Goal: Task Accomplishment & Management: Manage account settings

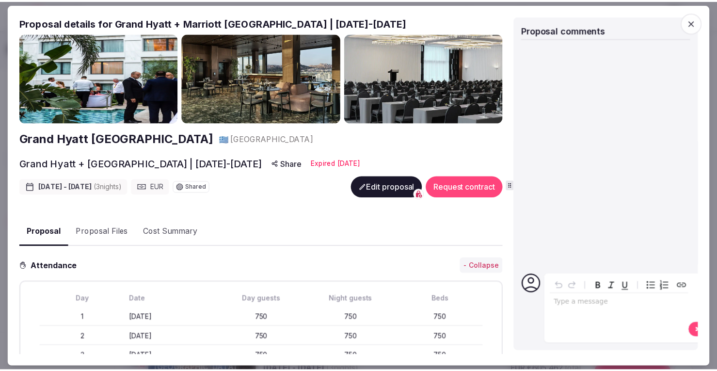
scroll to position [1310, 0]
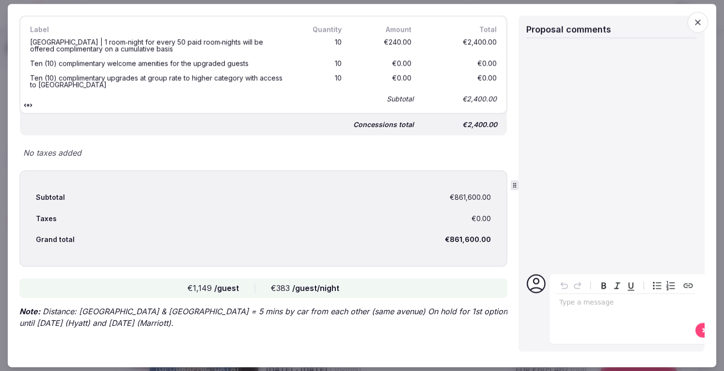
click at [703, 24] on span "button" at bounding box center [698, 22] width 21 height 21
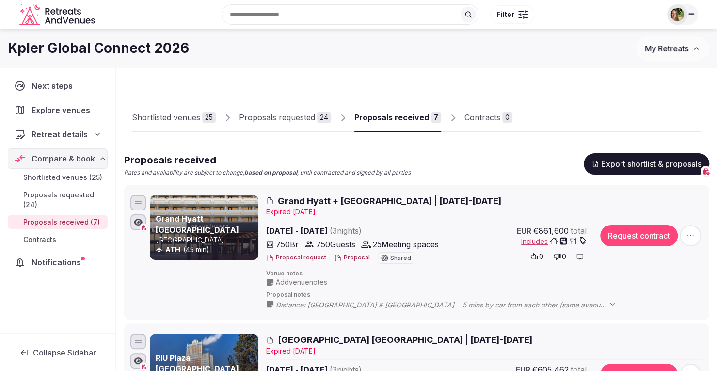
click at [671, 46] on span "My Retreats" at bounding box center [667, 49] width 44 height 10
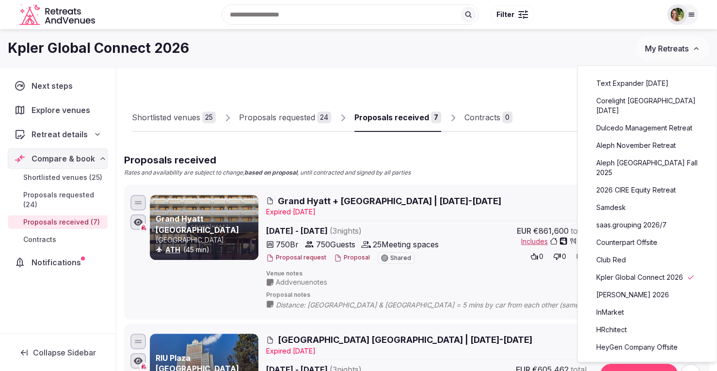
click at [639, 138] on link "Aleph November Retreat" at bounding box center [647, 146] width 119 height 16
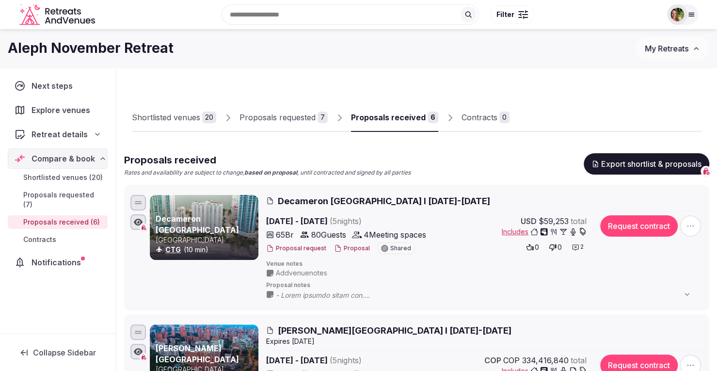
click at [182, 119] on div "Shortlisted venues" at bounding box center [166, 118] width 68 height 12
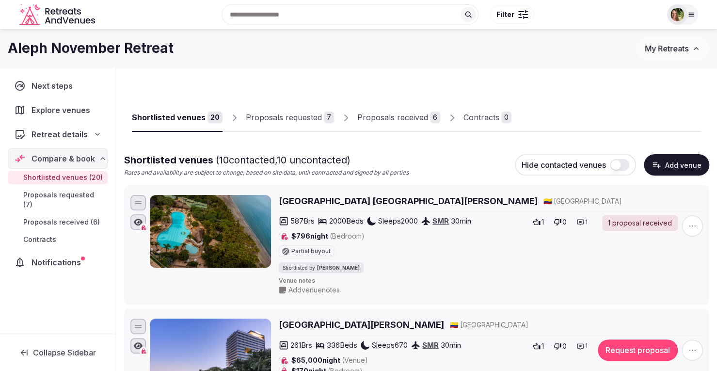
click at [305, 117] on div "Proposals requested" at bounding box center [284, 118] width 76 height 12
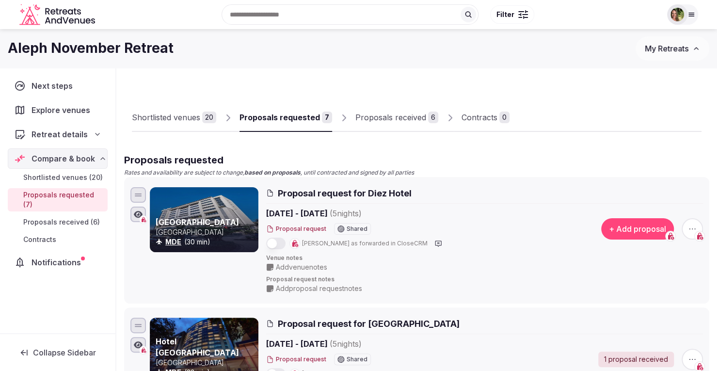
click at [175, 116] on div "Shortlisted venues" at bounding box center [166, 118] width 68 height 12
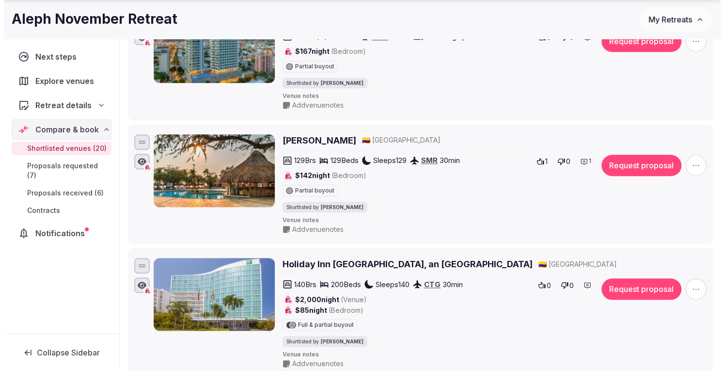
scroll to position [485, 0]
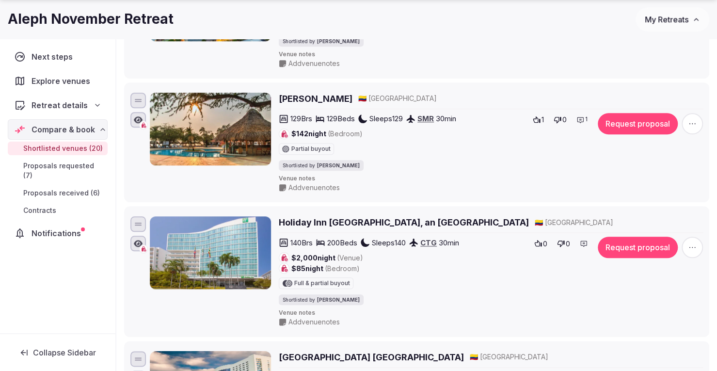
click at [631, 242] on button "Request proposal" at bounding box center [638, 247] width 80 height 21
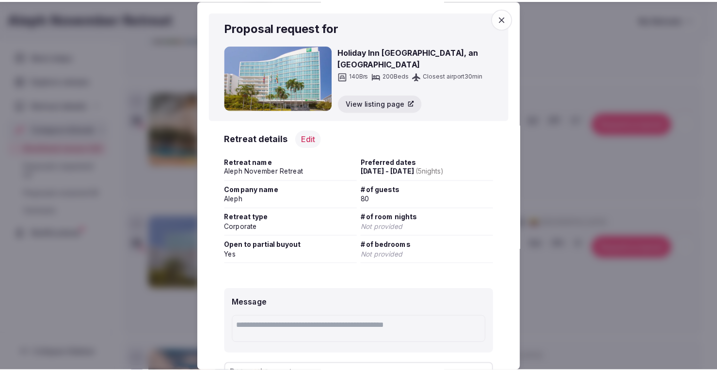
scroll to position [117, 0]
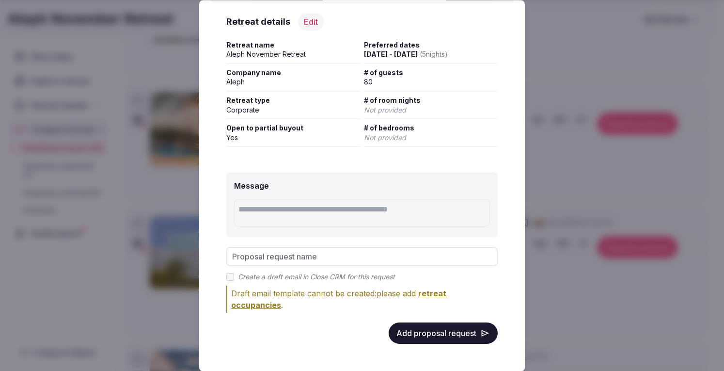
click at [423, 337] on button "Add proposal request" at bounding box center [443, 332] width 109 height 21
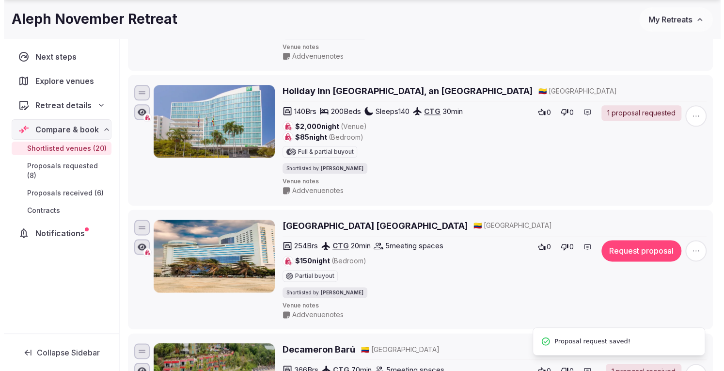
scroll to position [630, 0]
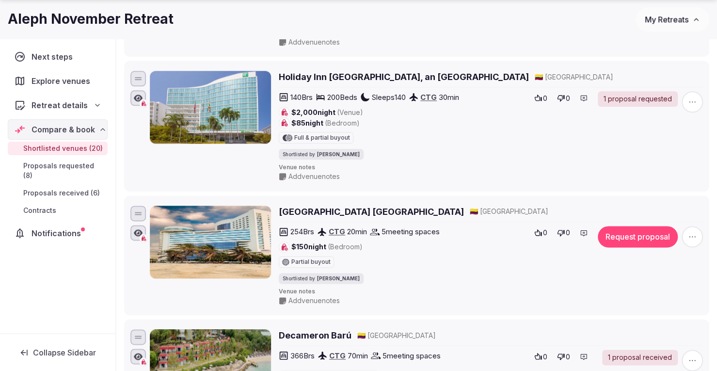
click at [639, 235] on button "Request proposal" at bounding box center [638, 236] width 80 height 21
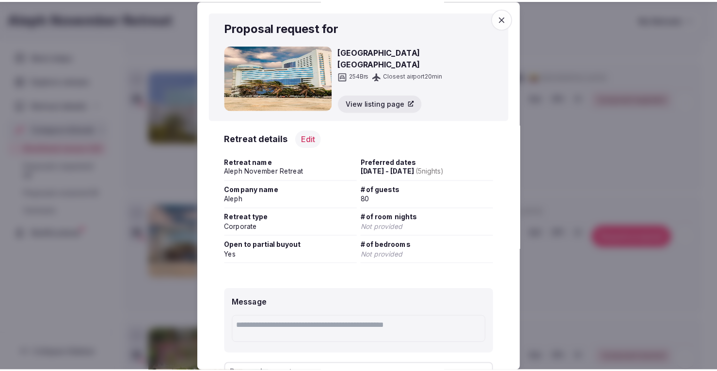
scroll to position [115, 0]
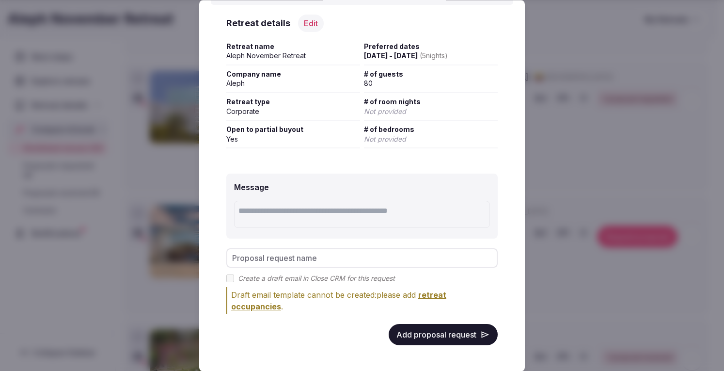
click at [465, 338] on button "Add proposal request" at bounding box center [443, 334] width 109 height 21
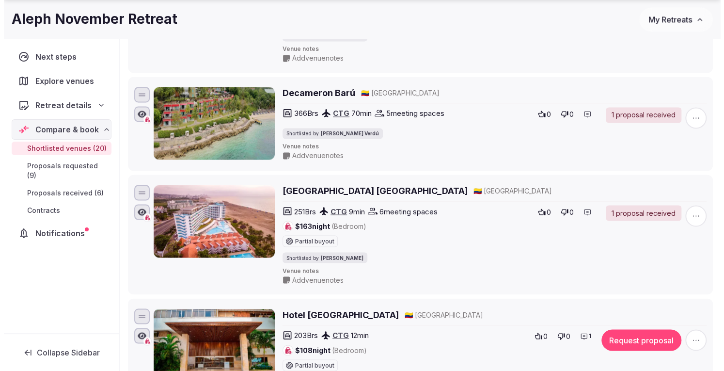
scroll to position [921, 0]
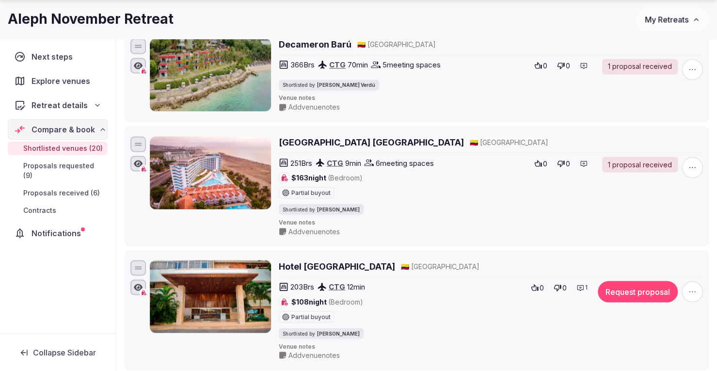
click at [633, 283] on button "Request proposal" at bounding box center [638, 291] width 80 height 21
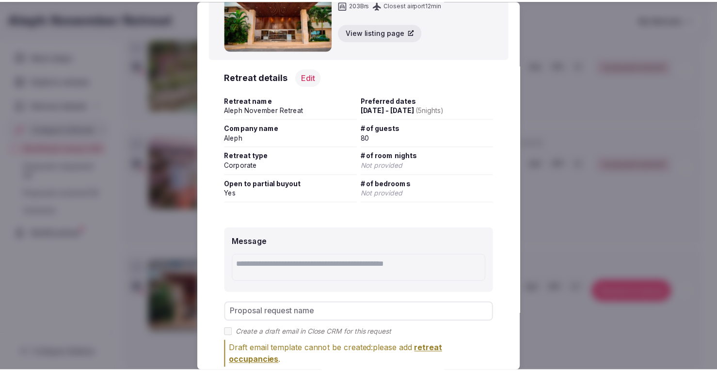
scroll to position [115, 0]
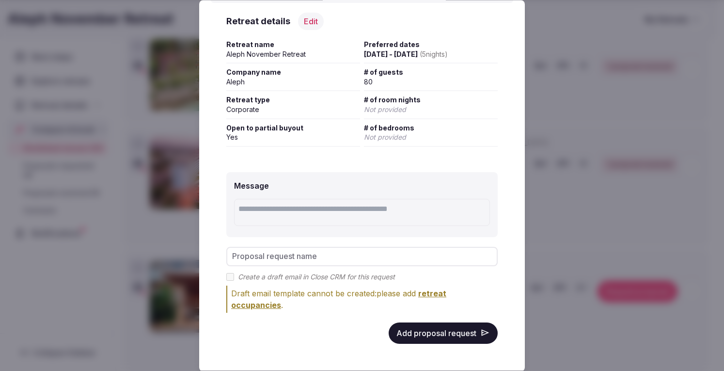
click at [420, 330] on button "Add proposal request" at bounding box center [443, 332] width 109 height 21
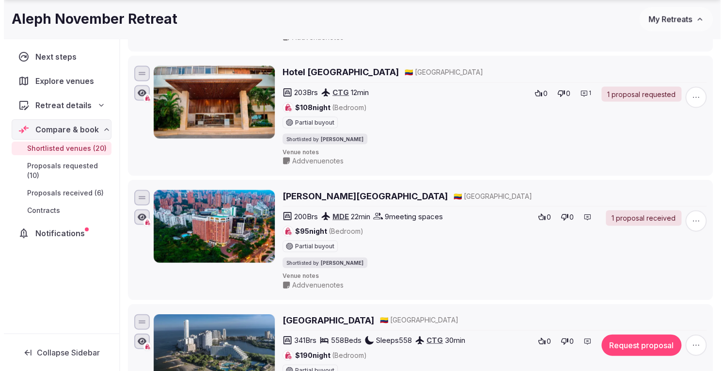
scroll to position [1164, 0]
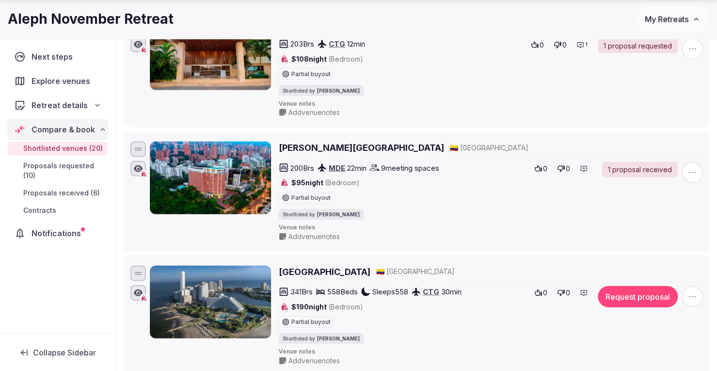
click at [637, 290] on button "Request proposal" at bounding box center [638, 296] width 80 height 21
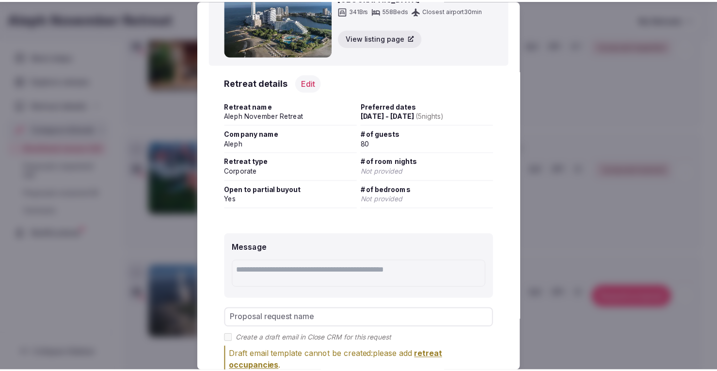
scroll to position [115, 0]
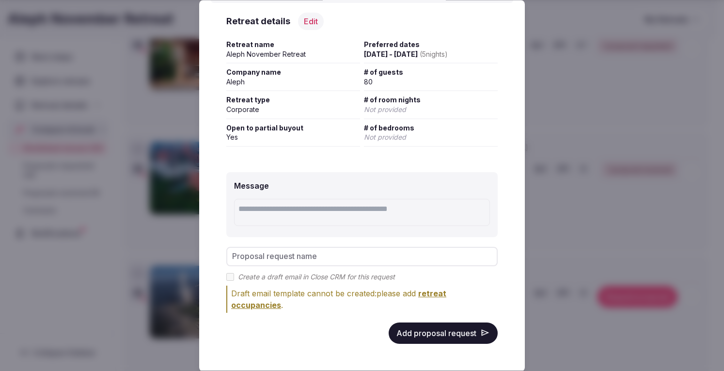
click at [436, 330] on button "Add proposal request" at bounding box center [443, 332] width 109 height 21
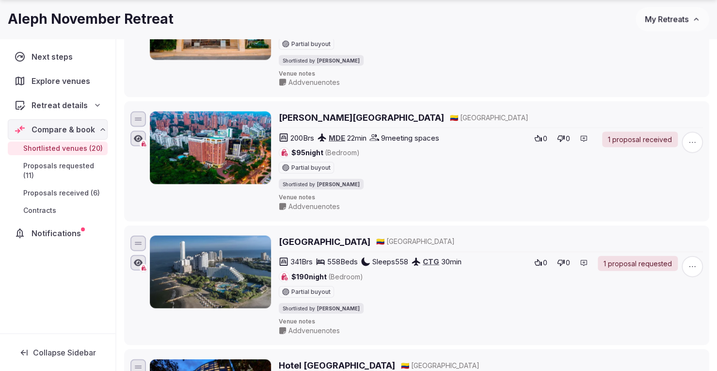
scroll to position [1206, 0]
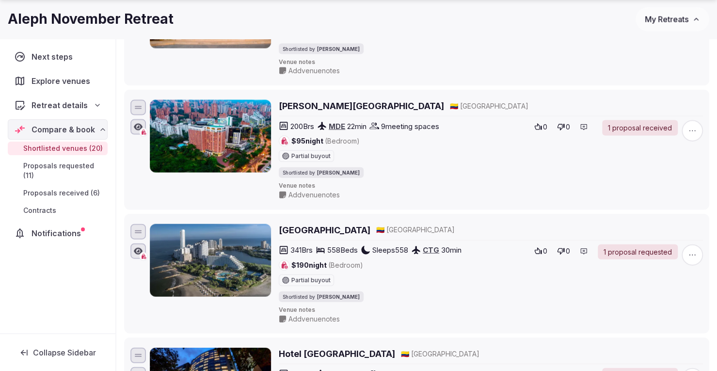
click at [654, 21] on span "My Retreats" at bounding box center [667, 20] width 44 height 10
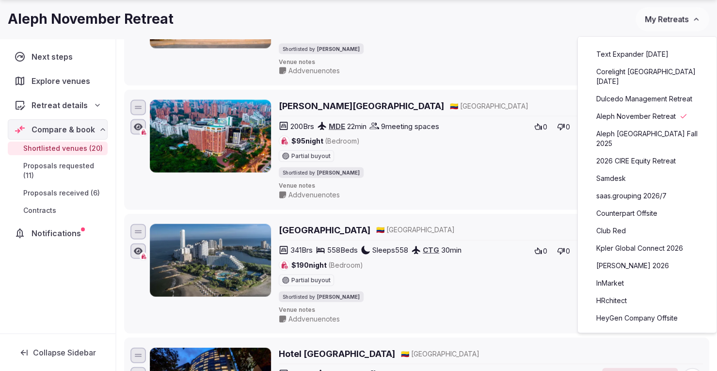
click at [647, 188] on link "saas.grouping 2026/7" at bounding box center [647, 196] width 119 height 16
click at [637, 188] on link "saas.grouping 2026/7" at bounding box center [647, 196] width 119 height 16
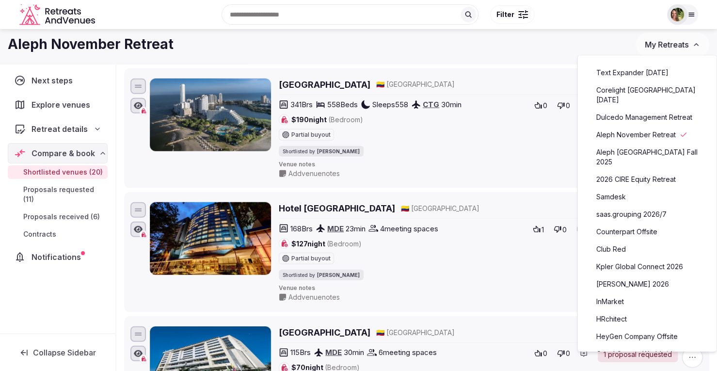
scroll to position [1157, 0]
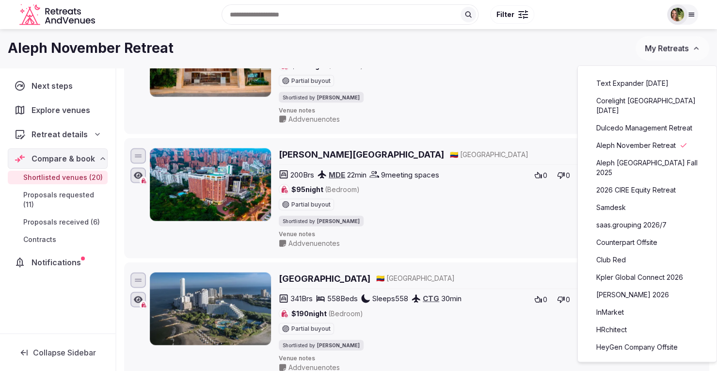
click at [633, 217] on link "saas.grouping 2026/7" at bounding box center [647, 225] width 119 height 16
click at [614, 44] on div "Aleph November Retreat" at bounding box center [322, 48] width 628 height 19
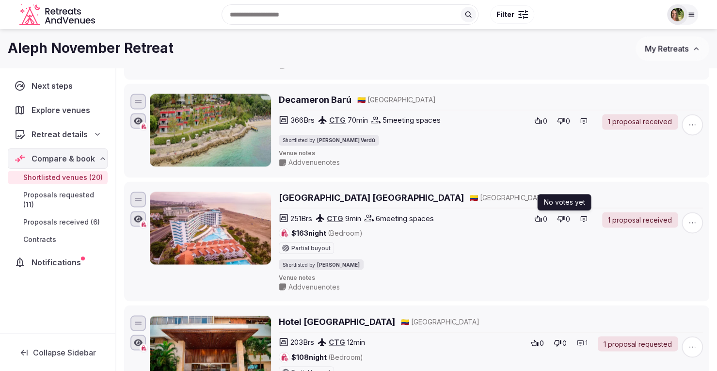
scroll to position [575, 0]
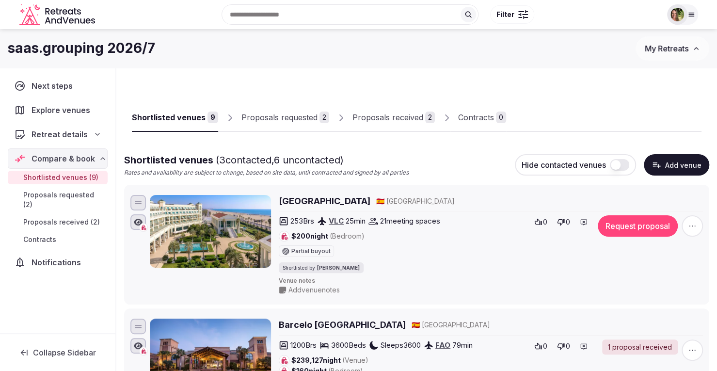
click at [375, 121] on div "Proposals received" at bounding box center [388, 118] width 71 height 12
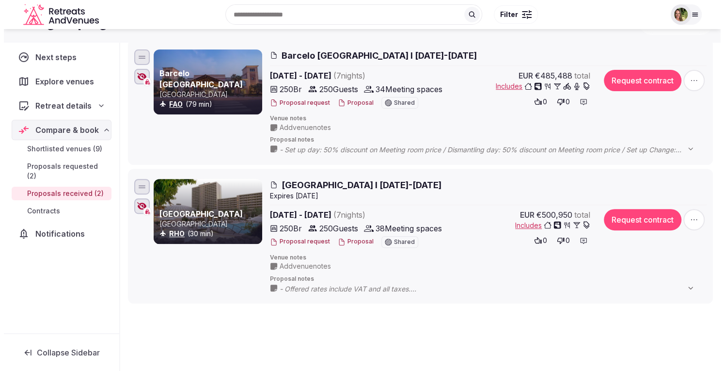
scroll to position [97, 0]
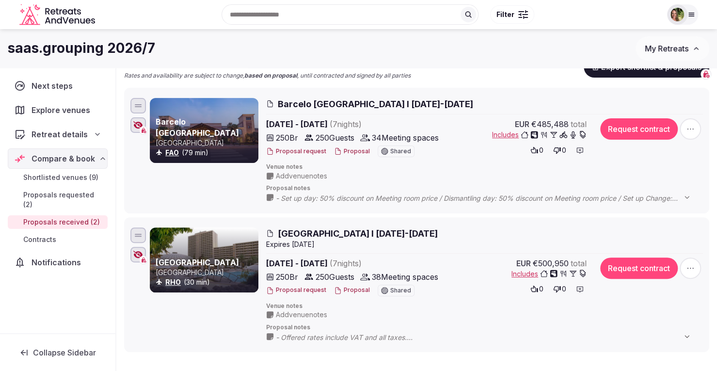
click at [354, 150] on button "Proposal" at bounding box center [352, 151] width 36 height 8
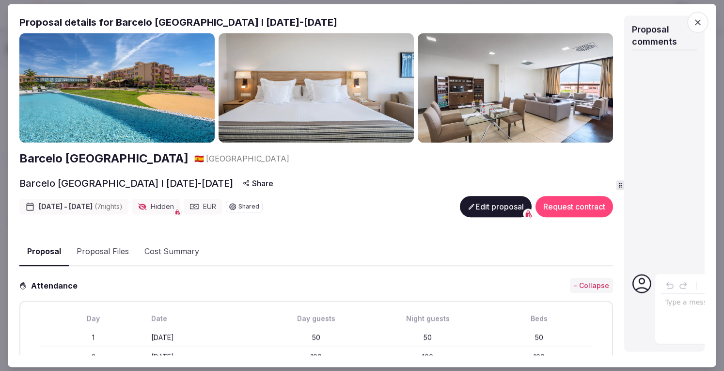
click at [623, 179] on div "Proposal details for Barcelo [GEOGRAPHIC_DATA] I [DATE]-[DATE] Barcelo [GEOGRAP…" at bounding box center [362, 186] width 686 height 340
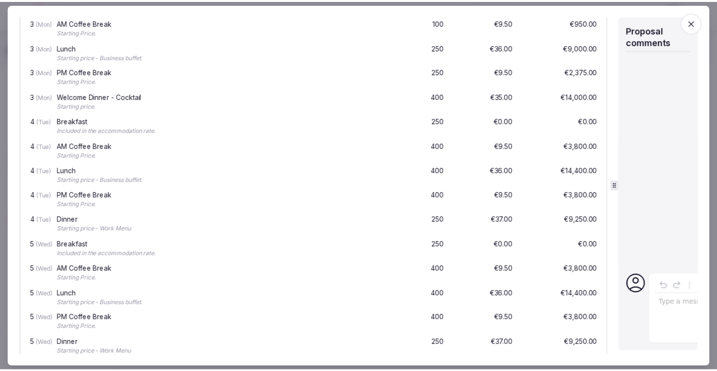
scroll to position [1988, 0]
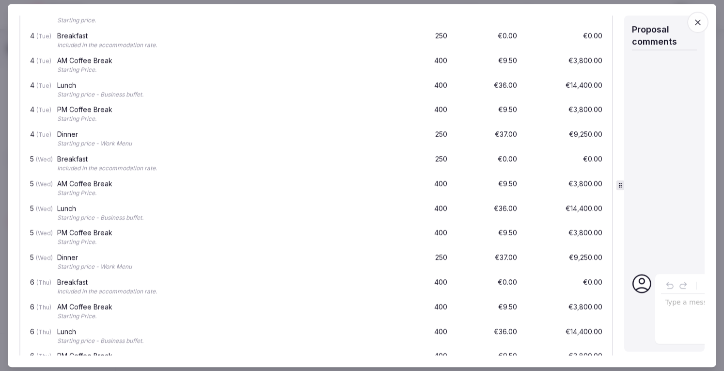
click at [696, 18] on icon "button" at bounding box center [698, 22] width 10 height 10
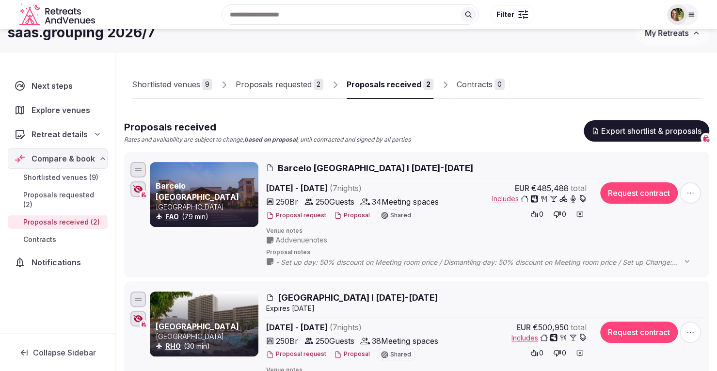
scroll to position [0, 0]
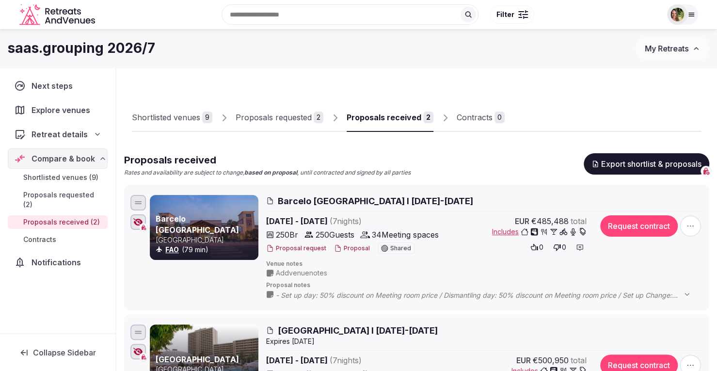
click at [157, 114] on div "Shortlisted venues" at bounding box center [166, 118] width 68 height 12
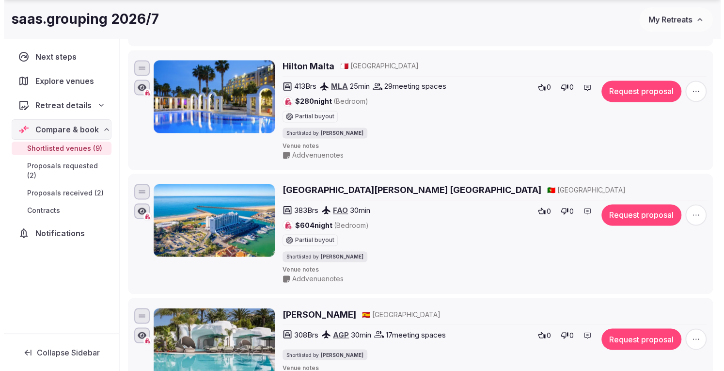
scroll to position [921, 0]
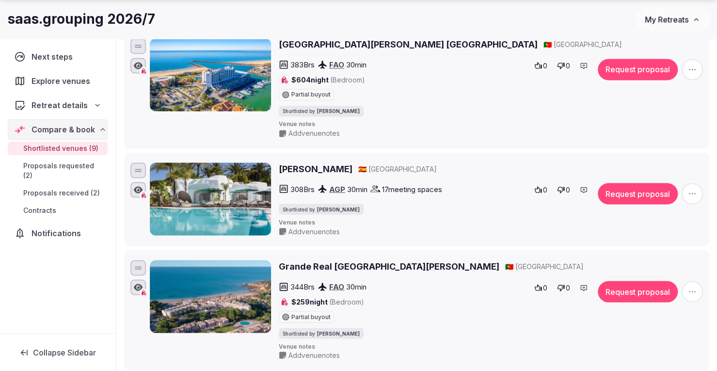
click at [648, 187] on button "Request proposal" at bounding box center [638, 193] width 80 height 21
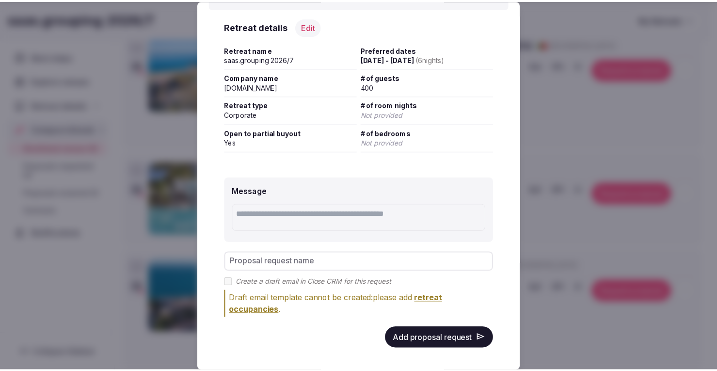
scroll to position [115, 0]
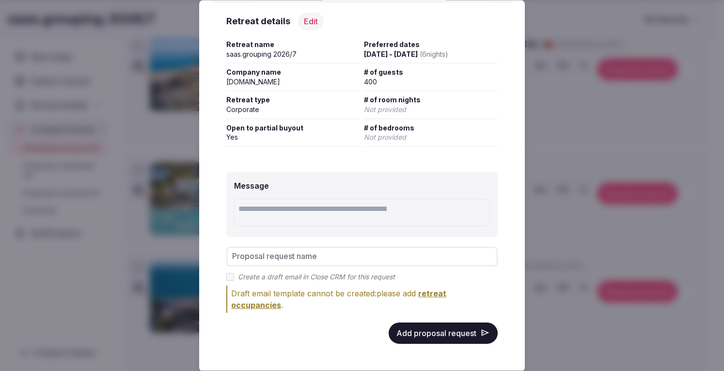
click at [437, 335] on button "Add proposal request" at bounding box center [443, 332] width 109 height 21
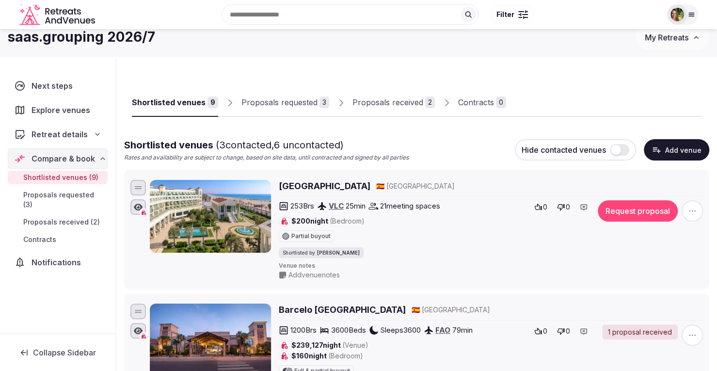
scroll to position [0, 0]
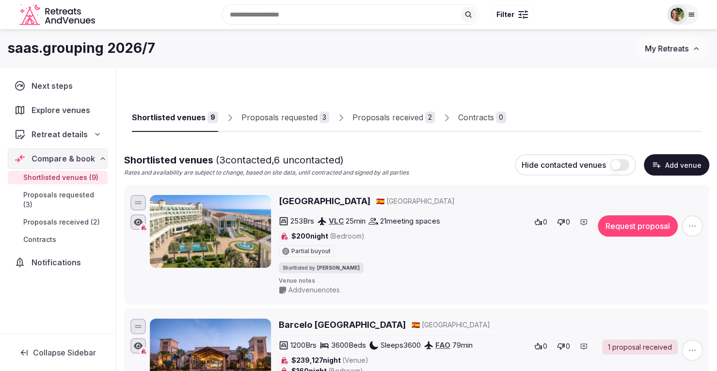
click at [377, 114] on div "Proposals received" at bounding box center [388, 118] width 71 height 12
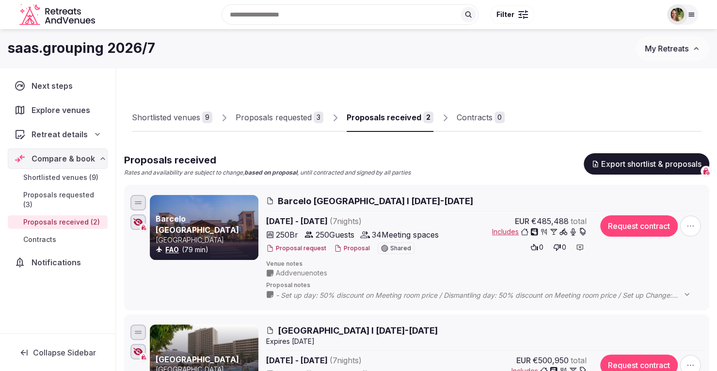
click at [660, 48] on span "My Retreats" at bounding box center [667, 49] width 44 height 10
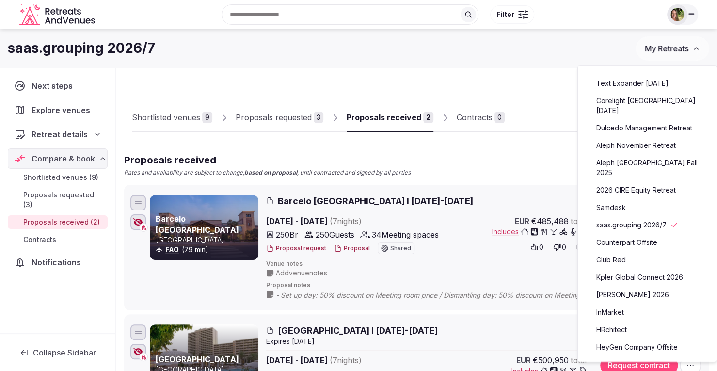
click at [622, 138] on link "Aleph November Retreat" at bounding box center [647, 146] width 119 height 16
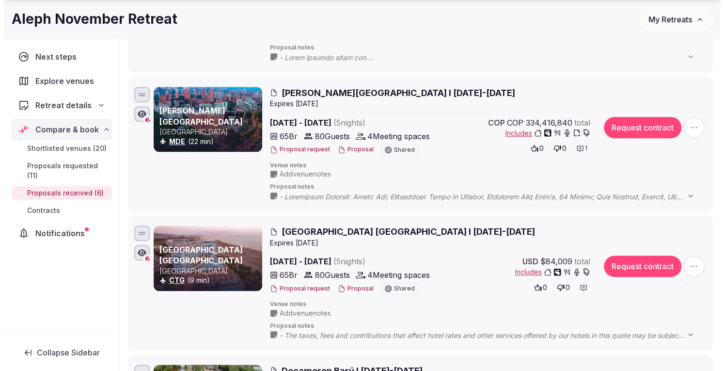
scroll to position [291, 0]
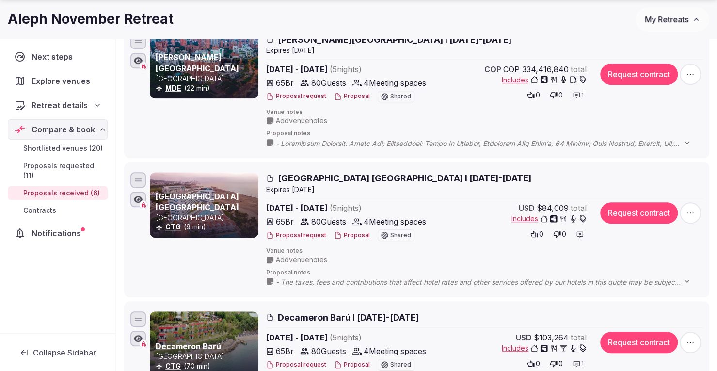
click at [345, 231] on button "Proposal" at bounding box center [352, 235] width 36 height 8
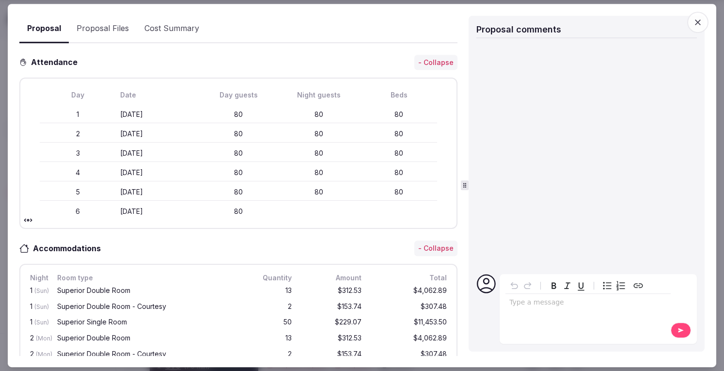
scroll to position [0, 0]
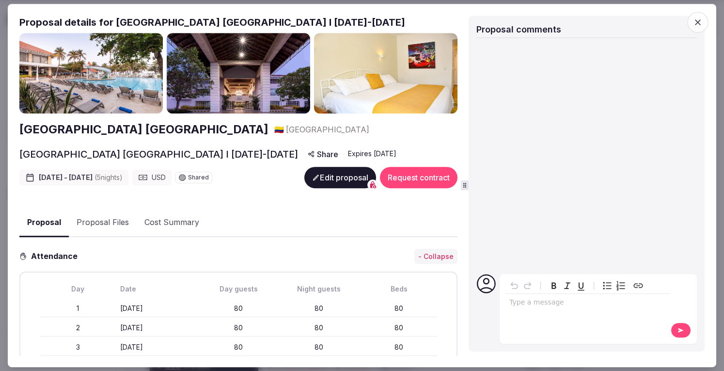
click at [695, 23] on icon "button" at bounding box center [698, 22] width 10 height 10
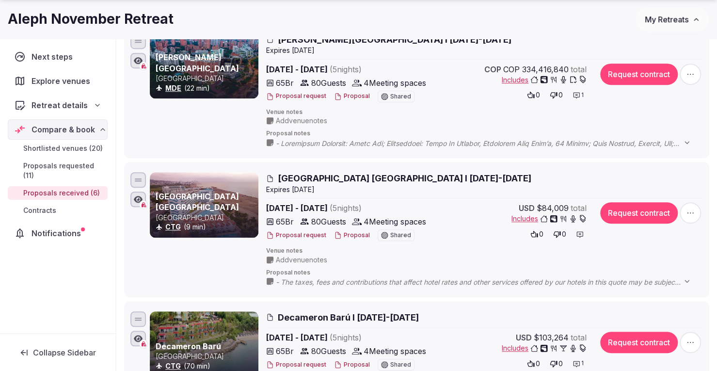
click at [530, 216] on span "Includes" at bounding box center [549, 219] width 75 height 10
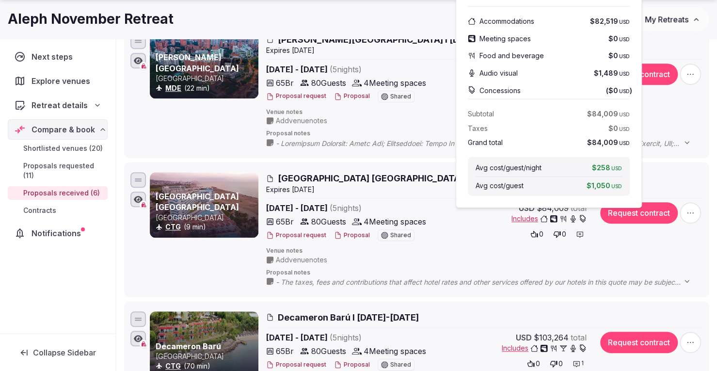
click at [478, 247] on span "Venue notes" at bounding box center [484, 251] width 437 height 8
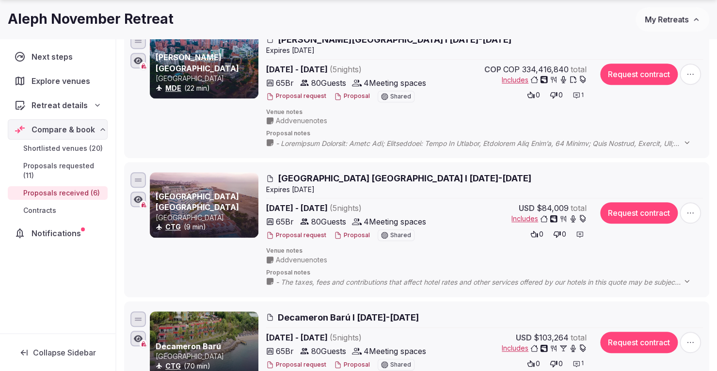
click at [327, 177] on span "[GEOGRAPHIC_DATA] [GEOGRAPHIC_DATA] I [DATE]-[DATE]" at bounding box center [405, 178] width 254 height 12
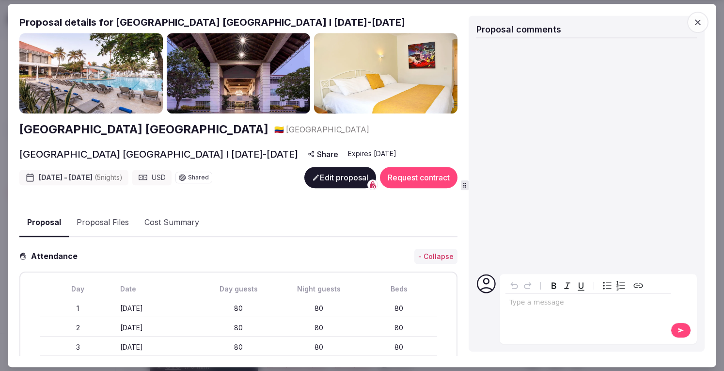
click at [128, 131] on h2 "[GEOGRAPHIC_DATA] [GEOGRAPHIC_DATA]" at bounding box center [143, 129] width 249 height 16
click at [698, 18] on icon "button" at bounding box center [698, 22] width 10 height 10
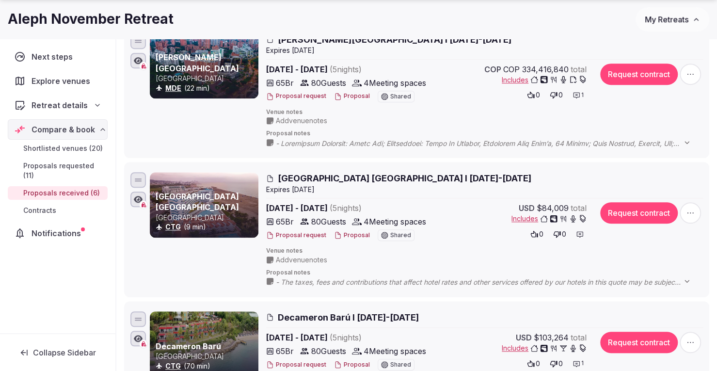
click at [351, 234] on button "Proposal" at bounding box center [352, 235] width 36 height 8
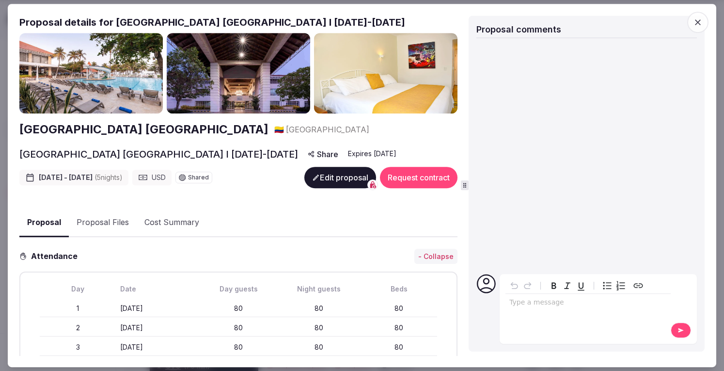
click at [111, 220] on button "Proposal Files" at bounding box center [103, 223] width 68 height 28
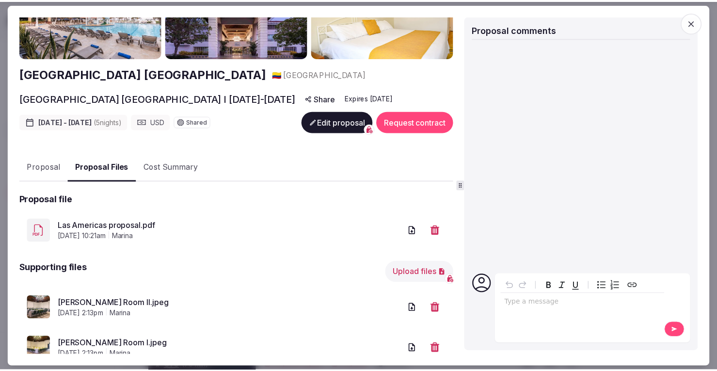
scroll to position [86, 0]
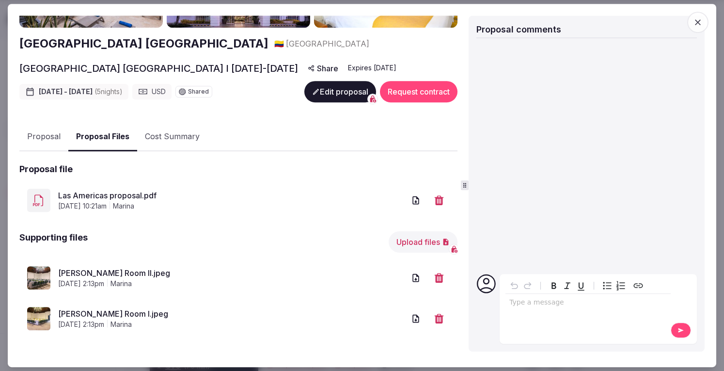
click at [81, 268] on link "[PERSON_NAME] Room II.jpeg" at bounding box center [231, 273] width 347 height 12
click at [108, 313] on link "[PERSON_NAME] Room I.jpeg" at bounding box center [231, 314] width 347 height 12
click at [693, 20] on icon "button" at bounding box center [698, 22] width 10 height 10
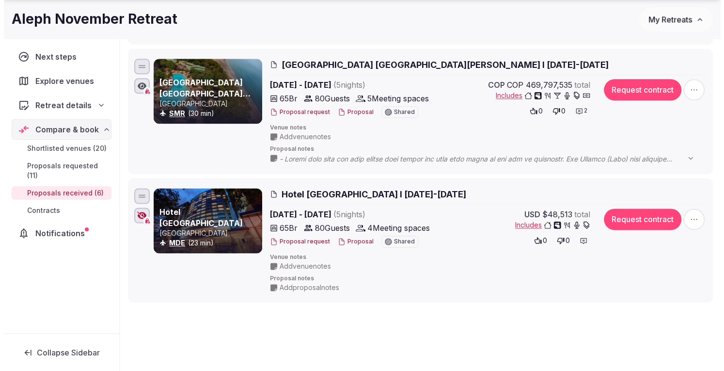
scroll to position [679, 0]
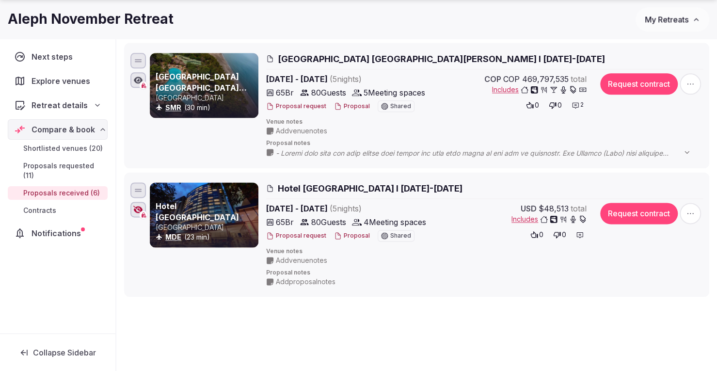
click at [367, 184] on span "Hotel [GEOGRAPHIC_DATA] I [DATE]-[DATE]" at bounding box center [370, 188] width 185 height 12
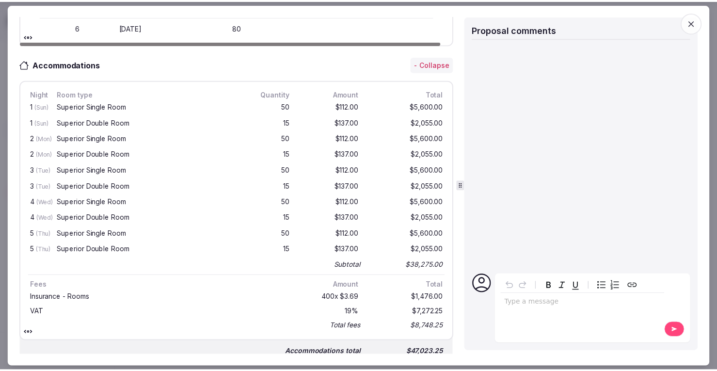
scroll to position [485, 0]
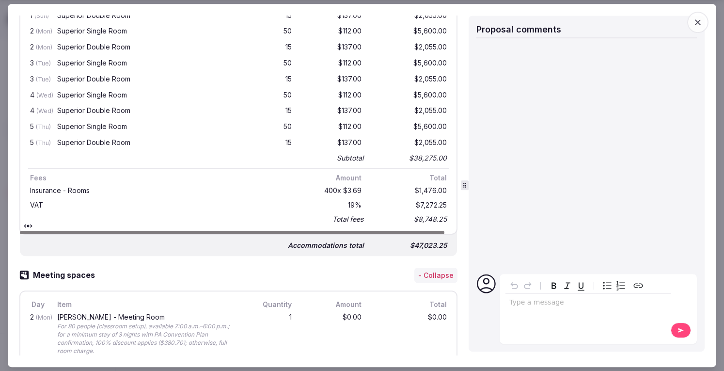
click at [694, 18] on icon "button" at bounding box center [698, 22] width 10 height 10
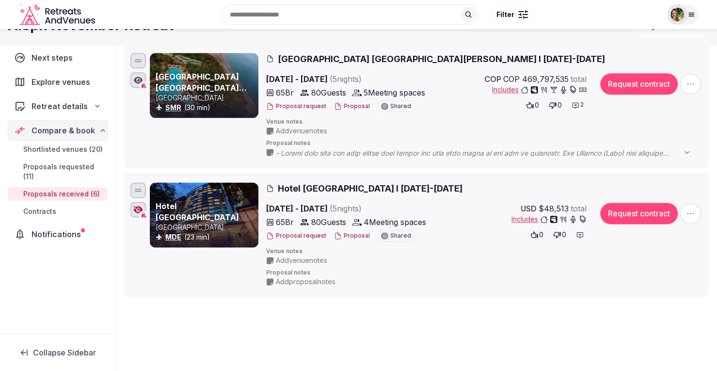
scroll to position [388, 0]
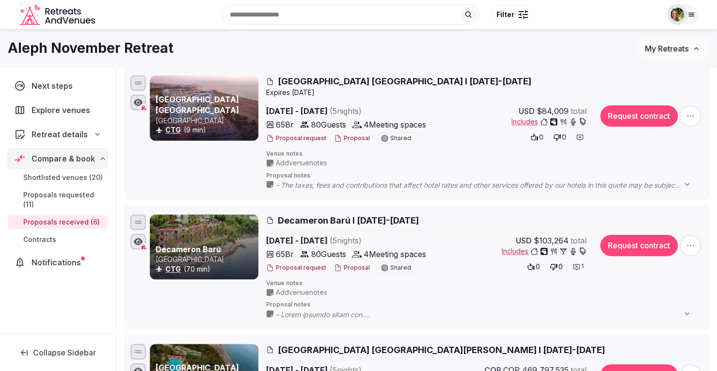
click at [670, 51] on span "My Retreats" at bounding box center [667, 49] width 44 height 10
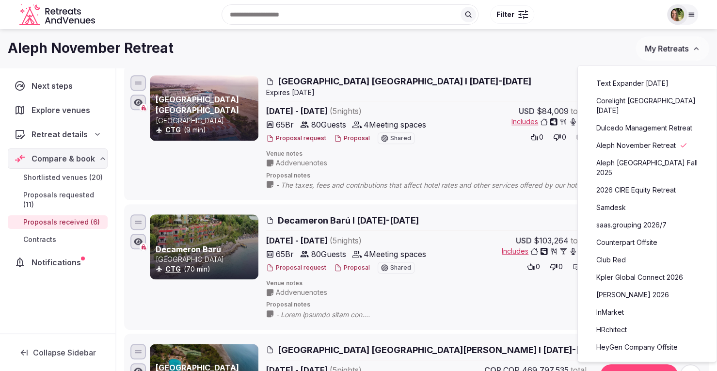
click at [642, 287] on link "[PERSON_NAME] 2026" at bounding box center [647, 295] width 119 height 16
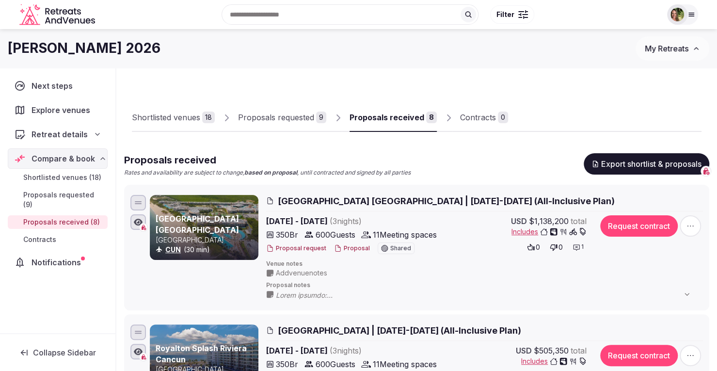
click at [385, 114] on div "Proposals received" at bounding box center [387, 118] width 75 height 12
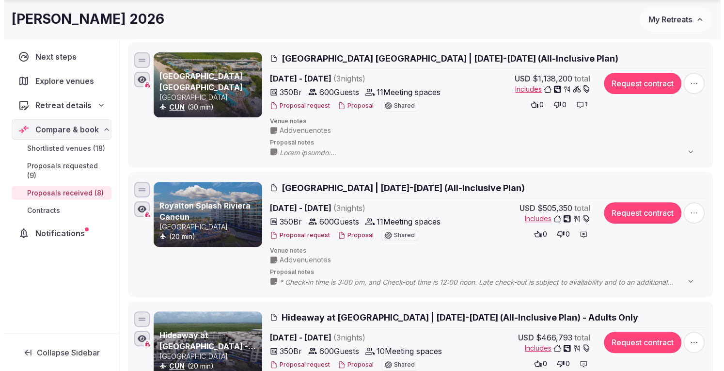
scroll to position [145, 0]
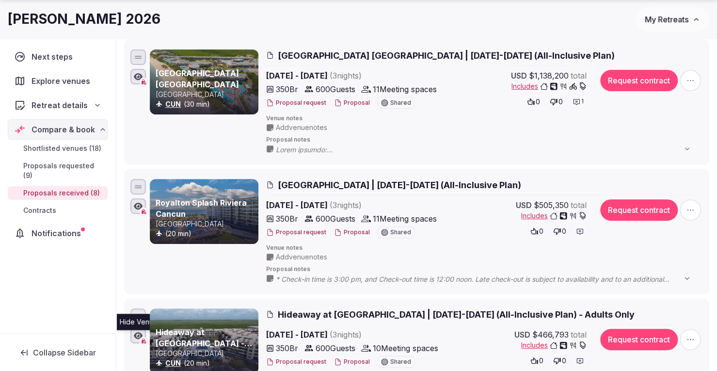
click at [138, 335] on icon "button" at bounding box center [138, 335] width 9 height 7
click at [350, 231] on button "Proposal" at bounding box center [352, 232] width 36 height 8
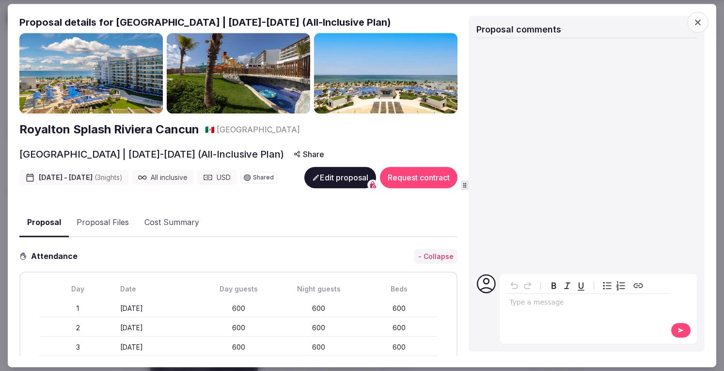
click at [105, 237] on button "Proposal Files" at bounding box center [103, 223] width 68 height 28
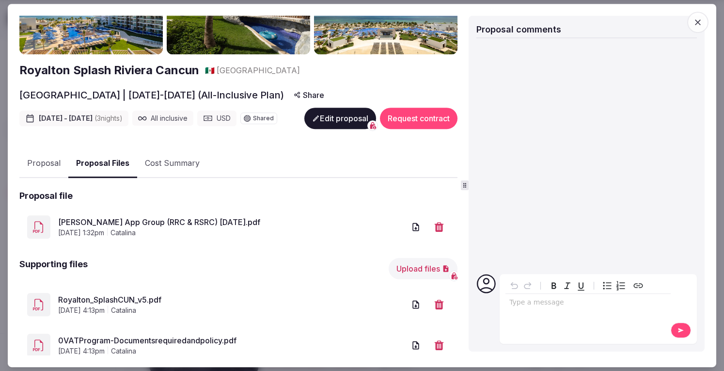
scroll to position [119, 0]
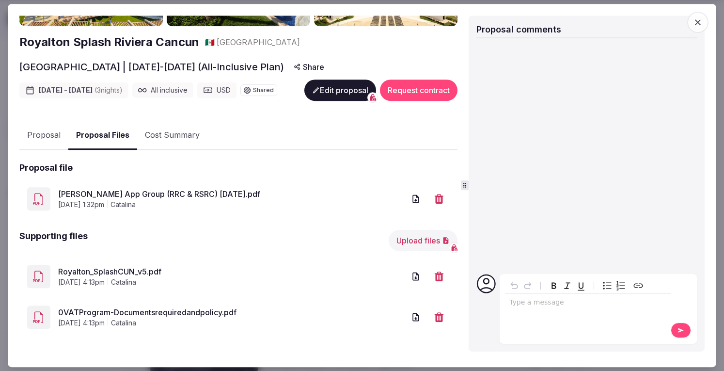
click at [394, 237] on button "Upload files" at bounding box center [423, 240] width 69 height 21
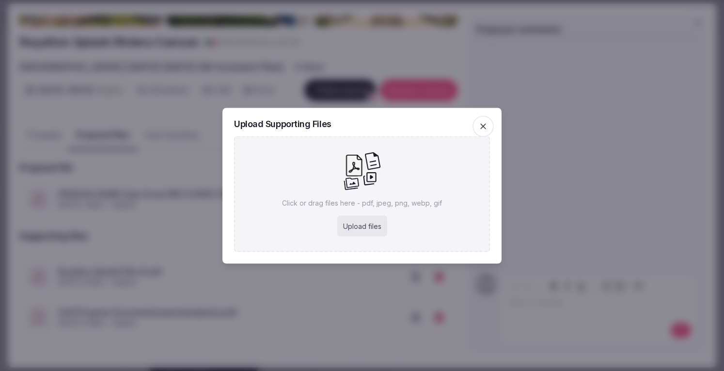
click at [350, 189] on icon at bounding box center [351, 183] width 15 height 12
type input "**********"
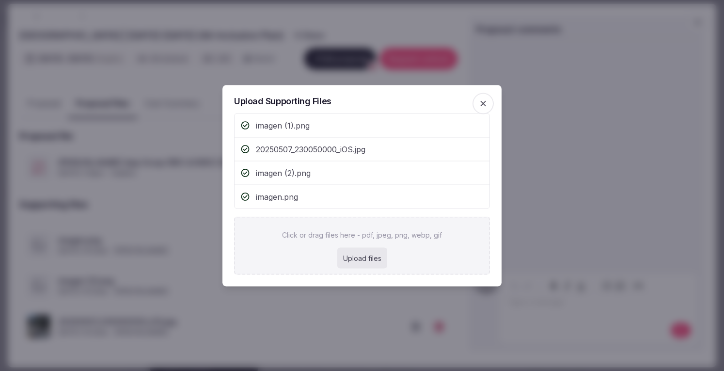
click at [485, 106] on icon "button" at bounding box center [484, 103] width 10 height 10
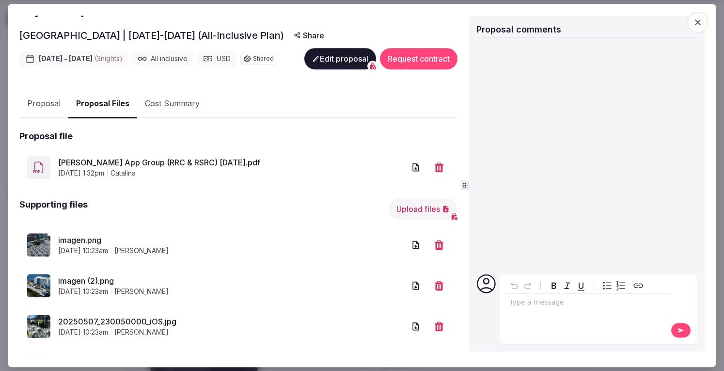
click at [516, 301] on p "editable markdown" at bounding box center [589, 303] width 158 height 10
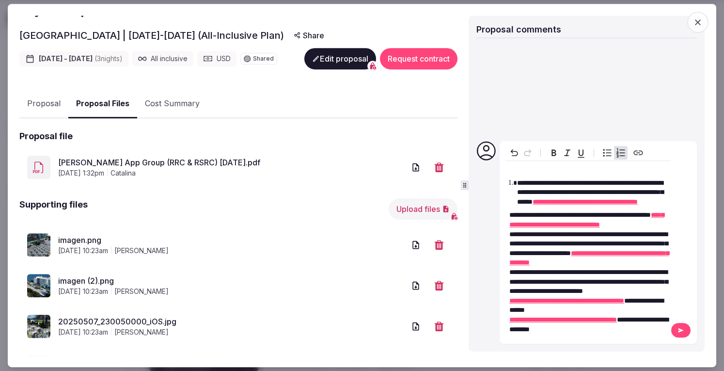
drag, startPoint x: 517, startPoint y: 144, endPoint x: 493, endPoint y: 147, distance: 24.4
click at [493, 147] on div "**********" at bounding box center [587, 242] width 221 height 203
drag, startPoint x: 565, startPoint y: 162, endPoint x: 664, endPoint y: 152, distance: 99.4
click at [664, 179] on span "**********" at bounding box center [590, 192] width 146 height 26
click at [508, 184] on div "**********" at bounding box center [588, 249] width 165 height 177
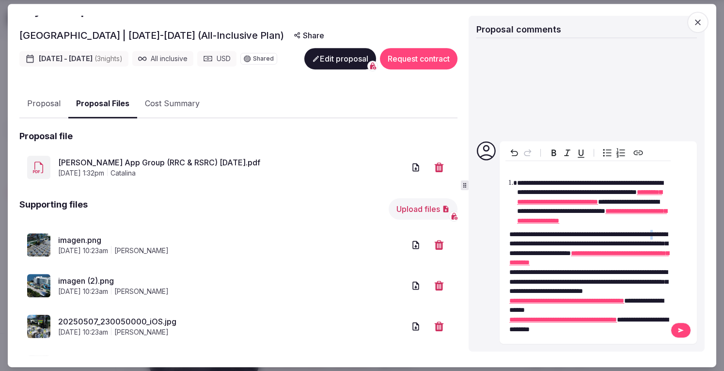
click at [539, 231] on span "**********" at bounding box center [589, 244] width 159 height 26
drag, startPoint x: 592, startPoint y: 282, endPoint x: 563, endPoint y: 274, distance: 30.1
click at [563, 274] on span "**********" at bounding box center [589, 282] width 159 height 26
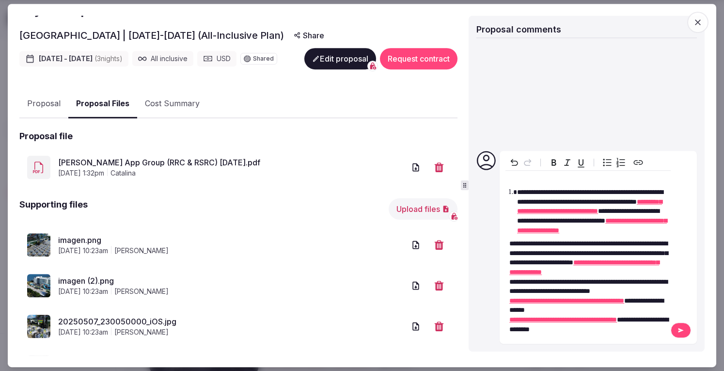
click at [680, 325] on button at bounding box center [681, 330] width 20 height 16
